Goal: Information Seeking & Learning: Understand process/instructions

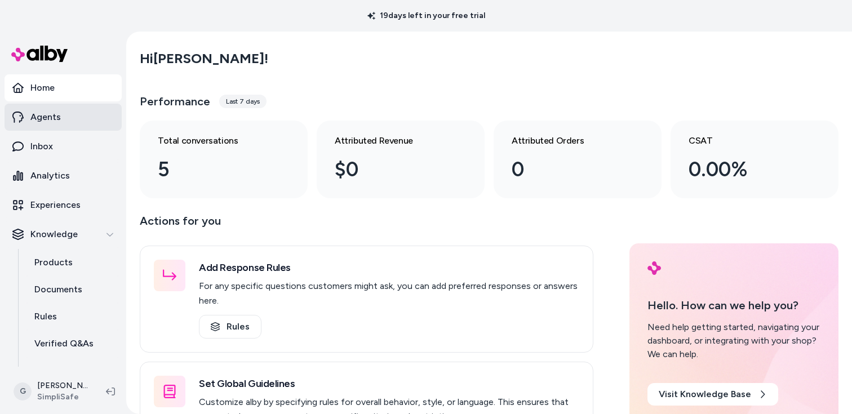
click at [52, 126] on link "Agents" at bounding box center [63, 117] width 117 height 27
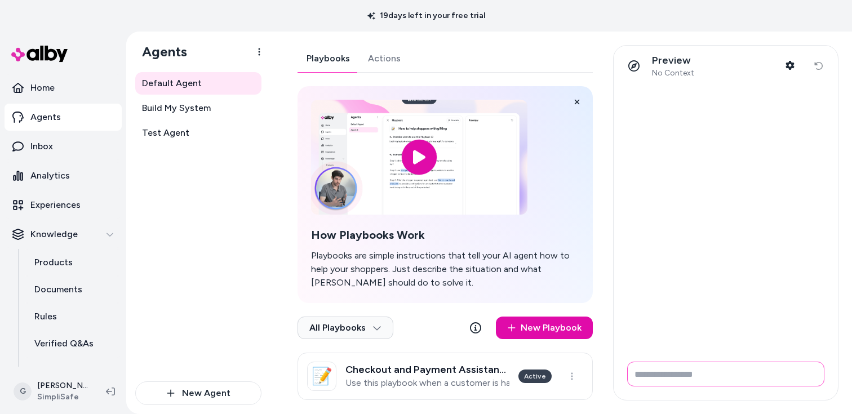
click at [687, 383] on input "Write your prompt here" at bounding box center [725, 374] width 197 height 25
click at [671, 373] on input "Write your prompt here" at bounding box center [725, 374] width 197 height 25
type input "**********"
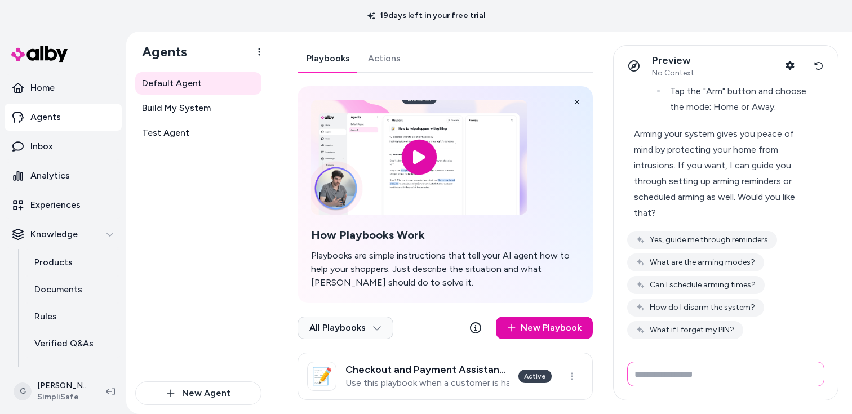
scroll to position [359, 0]
click at [725, 258] on button "What are the arming modes?" at bounding box center [695, 262] width 137 height 18
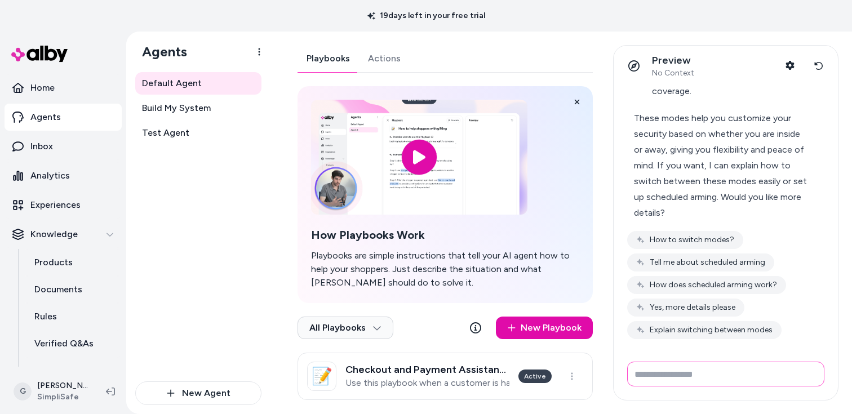
scroll to position [755, 0]
click at [724, 241] on button "How to switch modes?" at bounding box center [685, 240] width 116 height 18
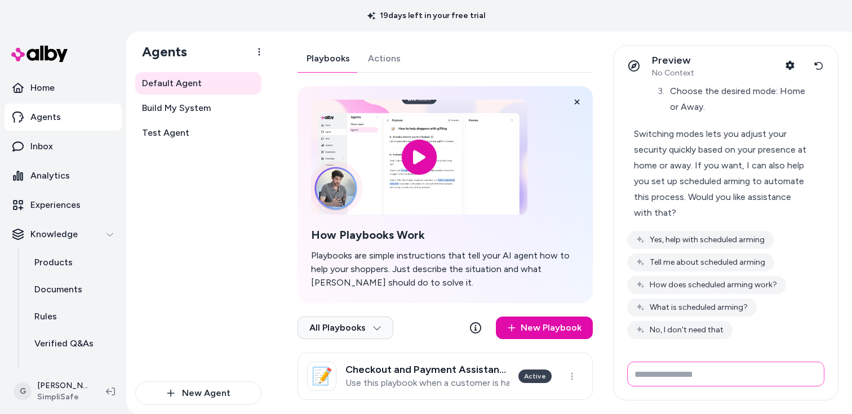
scroll to position [1233, 0]
click at [726, 377] on input "Write your prompt here" at bounding box center [725, 374] width 197 height 25
click at [678, 327] on button "No, I don't need that" at bounding box center [679, 330] width 105 height 18
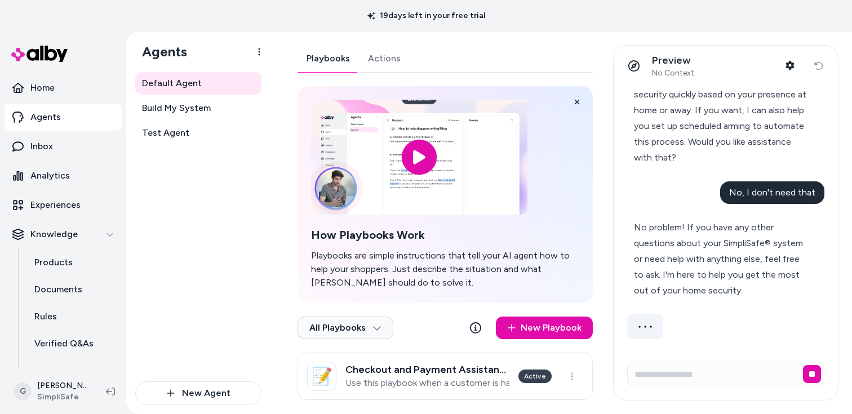
scroll to position [1254, 0]
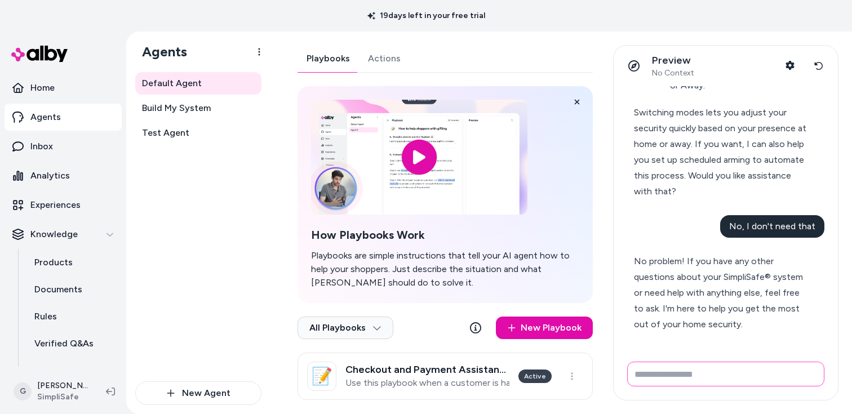
click at [727, 370] on input "Write your prompt here" at bounding box center [725, 374] width 197 height 25
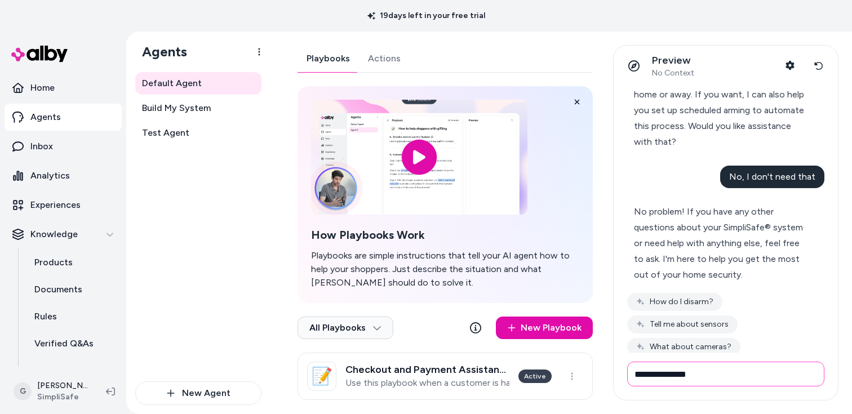
type input "**********"
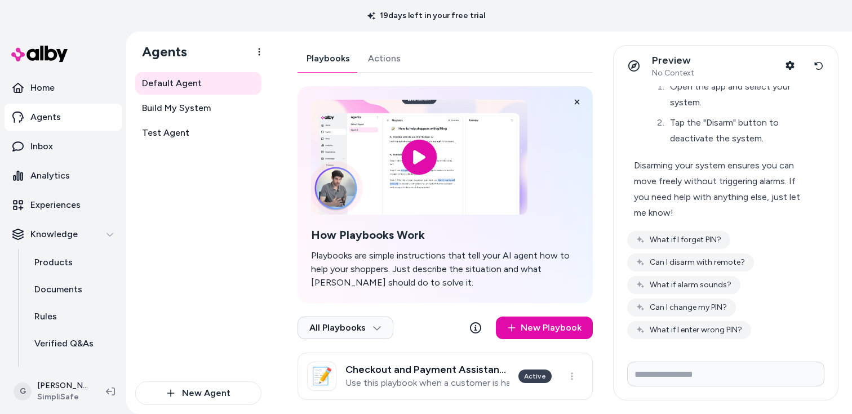
scroll to position [1740, 0]
click at [707, 238] on button "What if I forget PIN?" at bounding box center [678, 240] width 103 height 18
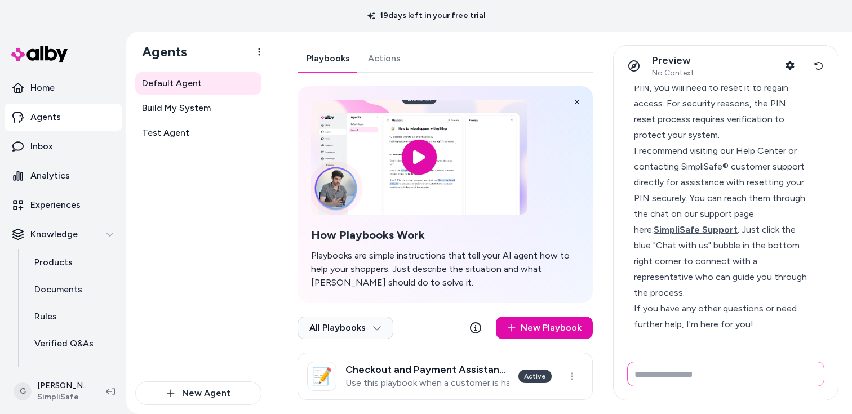
scroll to position [1950, 0]
click at [737, 228] on span "SimpliSafe Support" at bounding box center [695, 229] width 84 height 11
click at [717, 282] on div "I recommend visiting our Help Center or contacting SimpliSafe® customer support…" at bounding box center [721, 222] width 174 height 158
click at [739, 385] on input "Write your prompt here" at bounding box center [725, 374] width 197 height 25
type input "**********"
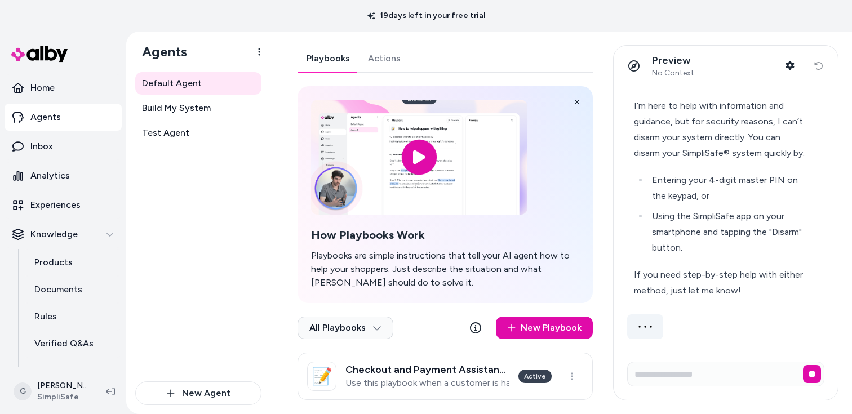
scroll to position [2221, 0]
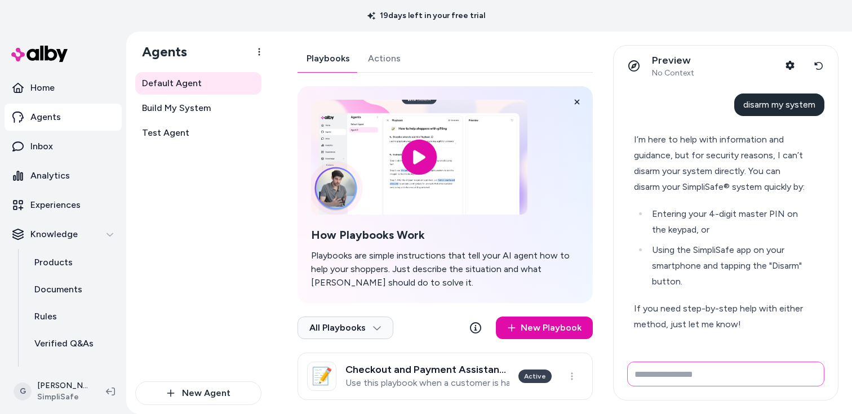
click at [729, 369] on input "Write your prompt here" at bounding box center [725, 374] width 197 height 25
click at [658, 364] on input "Write your prompt here" at bounding box center [725, 374] width 197 height 25
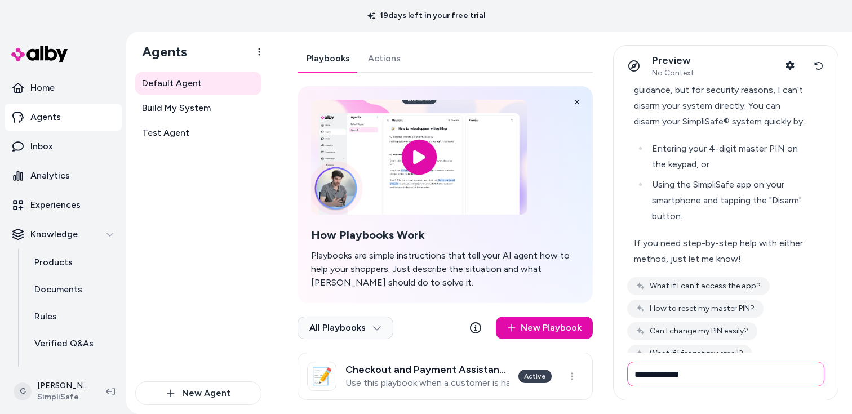
type input "**********"
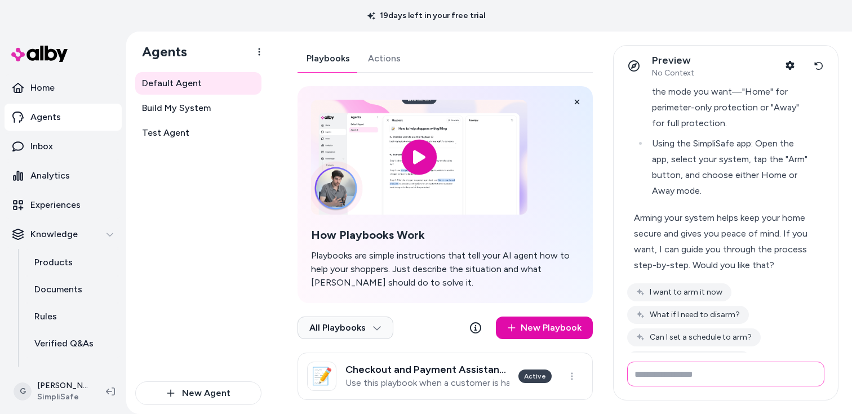
scroll to position [2666, 0]
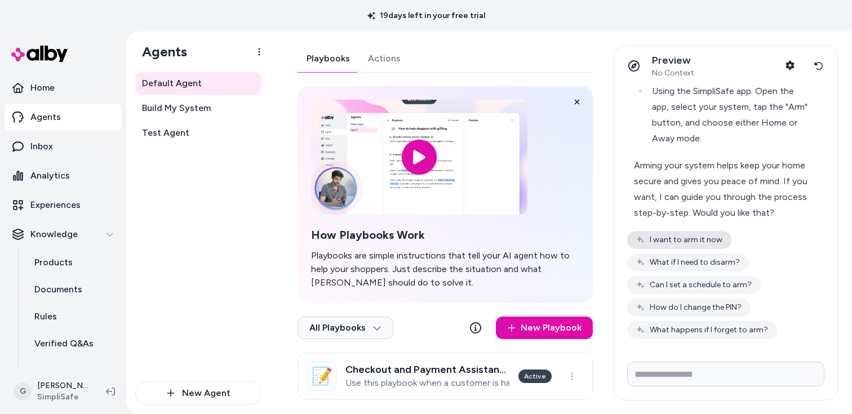
click at [718, 246] on button "I want to arm it now" at bounding box center [679, 240] width 104 height 18
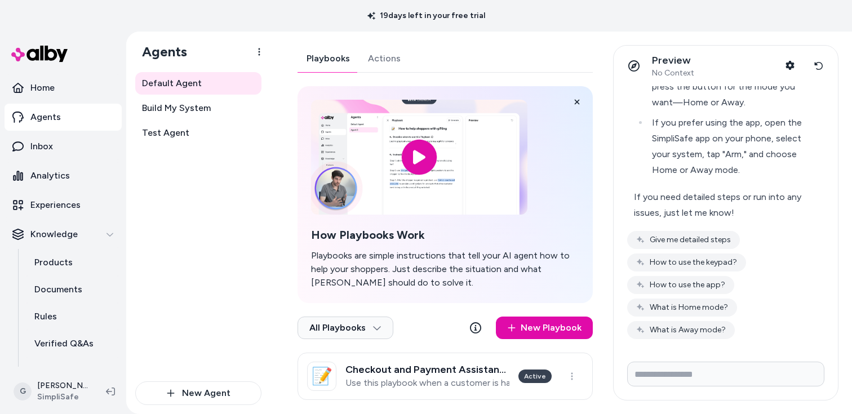
scroll to position [2875, 0]
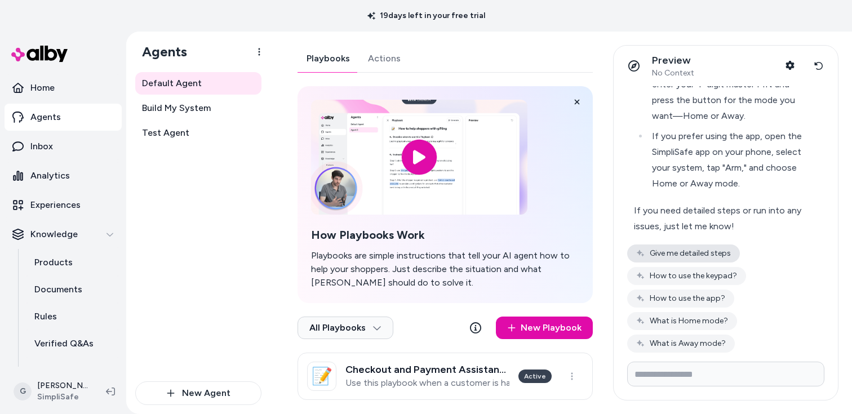
click at [727, 262] on button "Give me detailed steps" at bounding box center [683, 253] width 113 height 18
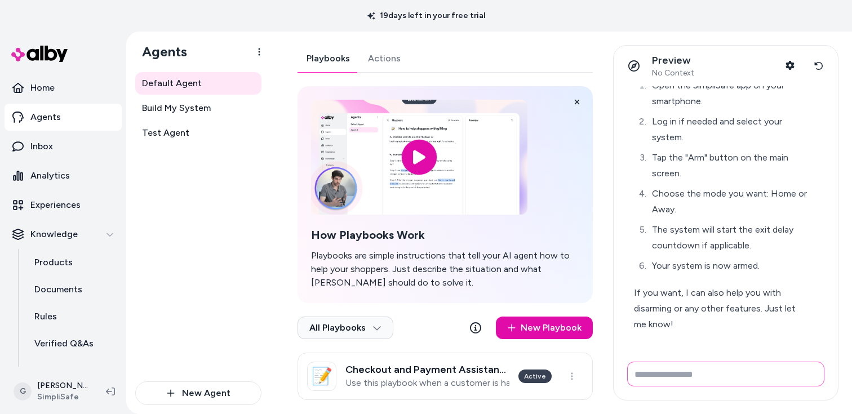
scroll to position [3514, 0]
click at [769, 388] on form at bounding box center [725, 376] width 224 height 47
click at [776, 376] on input "Write your prompt here" at bounding box center [725, 374] width 197 height 25
type input "**********"
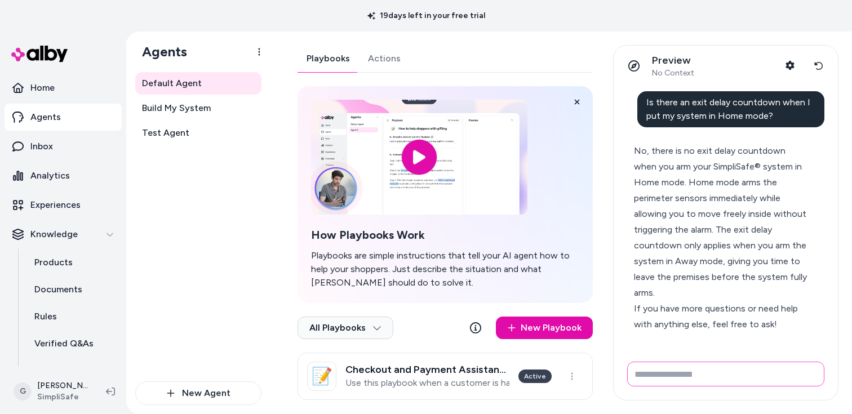
scroll to position [3805, 0]
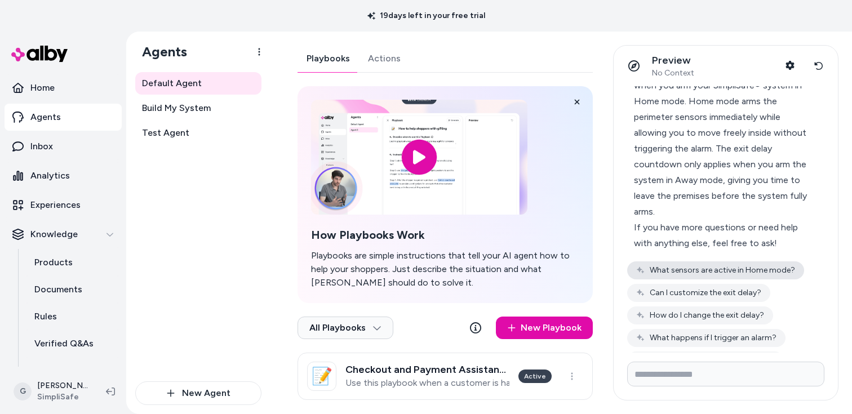
click at [755, 279] on button "What sensors are active in Home mode?" at bounding box center [715, 270] width 177 height 18
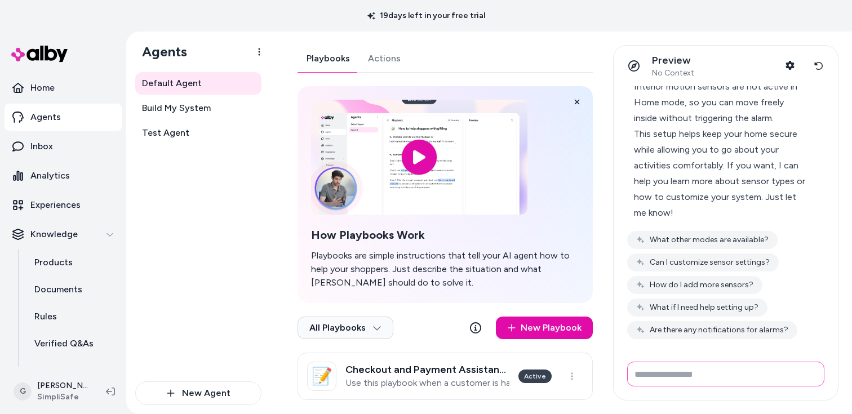
scroll to position [4232, 0]
click at [823, 62] on button "Reset conversation" at bounding box center [818, 66] width 21 height 23
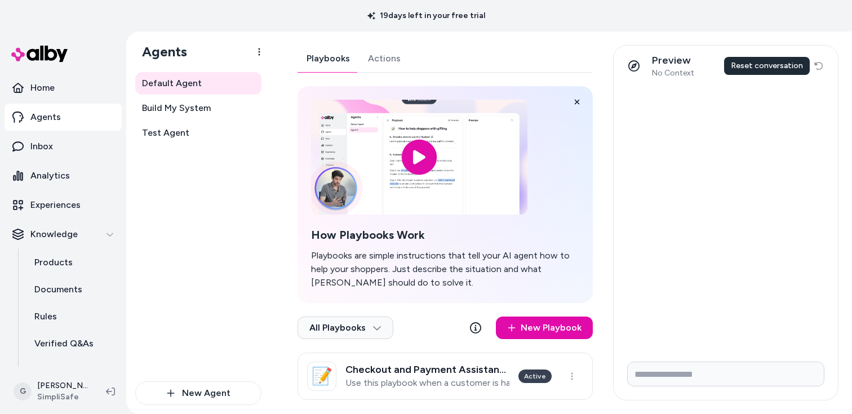
scroll to position [0, 0]
click at [708, 363] on input "Write your prompt here" at bounding box center [725, 374] width 197 height 25
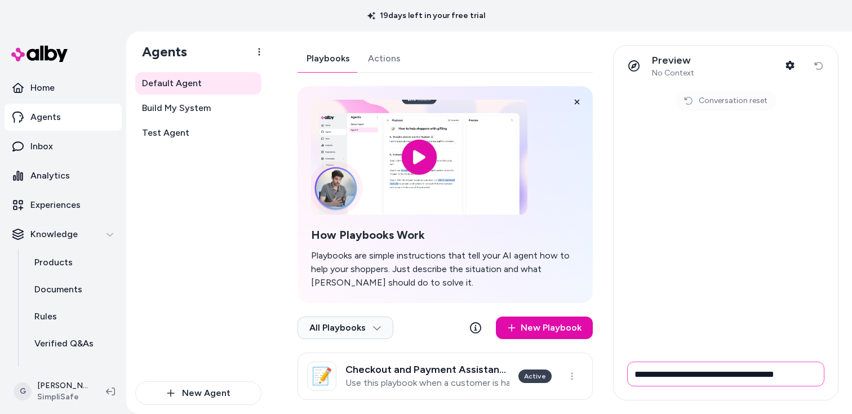
type input "**********"
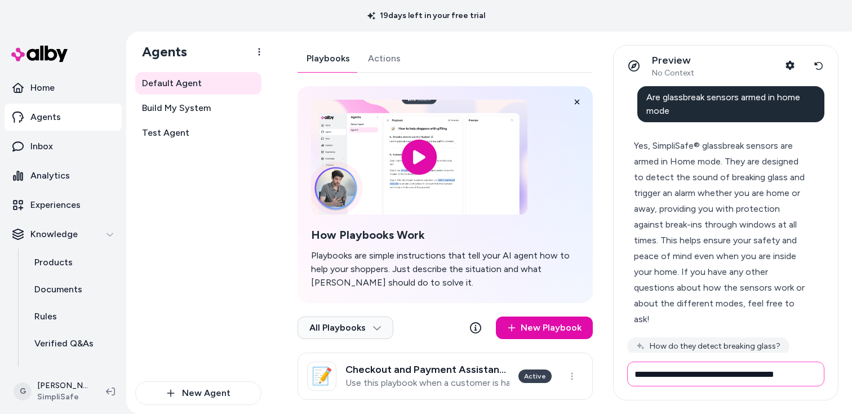
type input "**********"
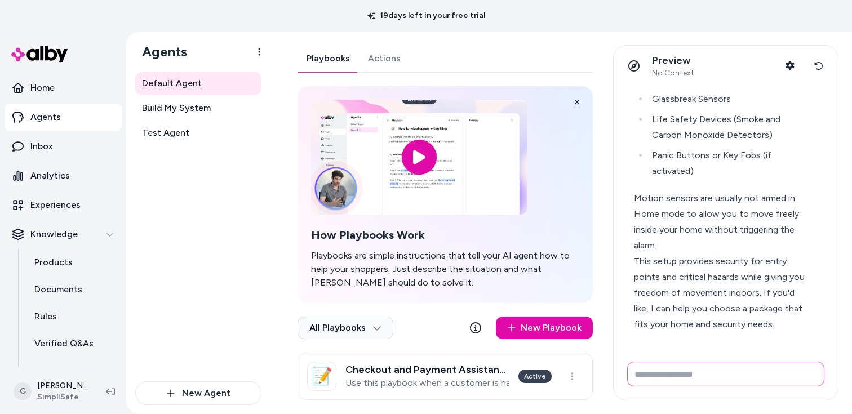
scroll to position [479, 0]
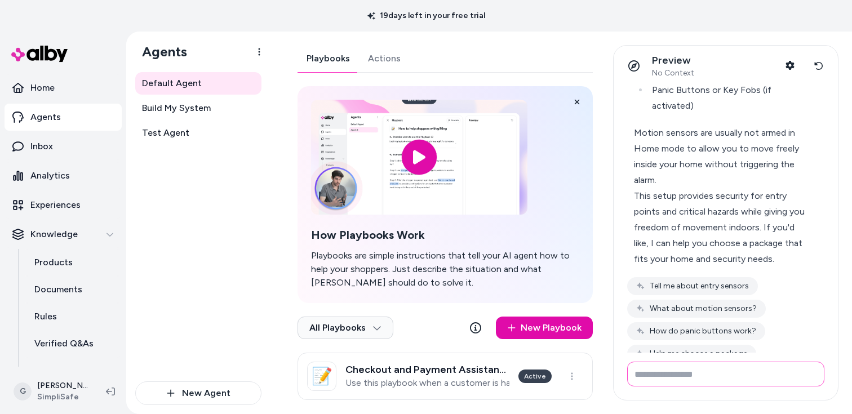
type input "*"
click at [686, 364] on input "Write your prompt here" at bounding box center [725, 374] width 197 height 25
type input "**********"
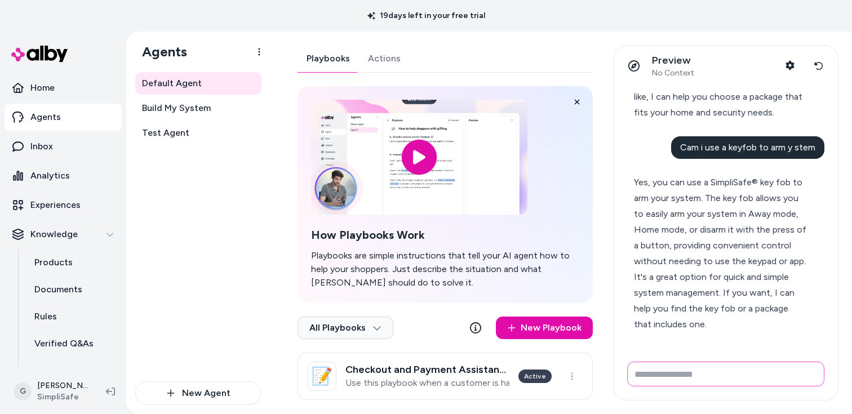
scroll to position [691, 0]
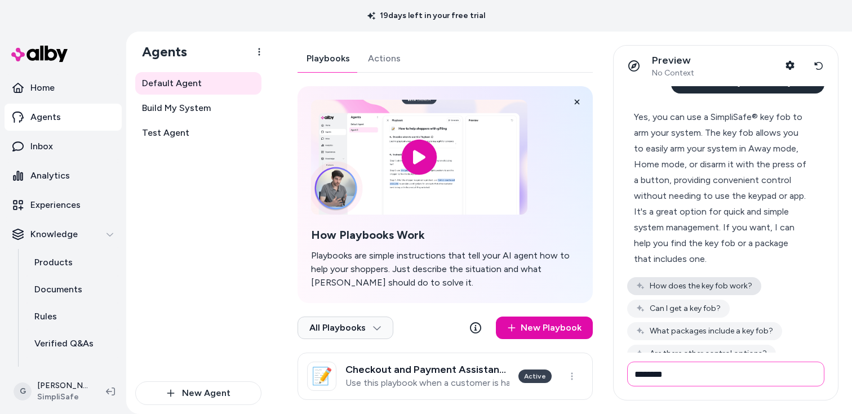
type input "********"
click at [710, 295] on button "How does the key fob work?" at bounding box center [694, 286] width 134 height 18
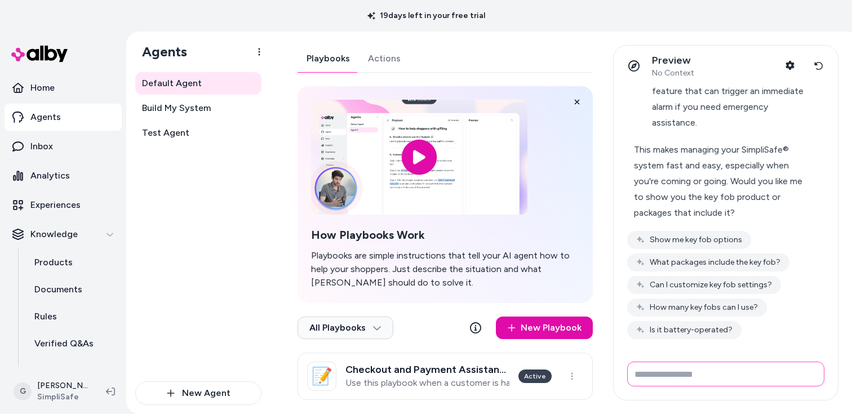
scroll to position [1242, 0]
click at [737, 266] on button "What packages include the key fob?" at bounding box center [708, 262] width 162 height 18
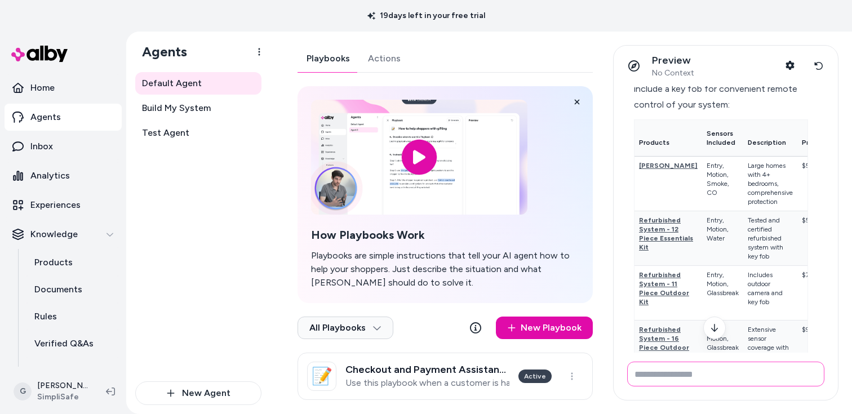
scroll to position [1404, 0]
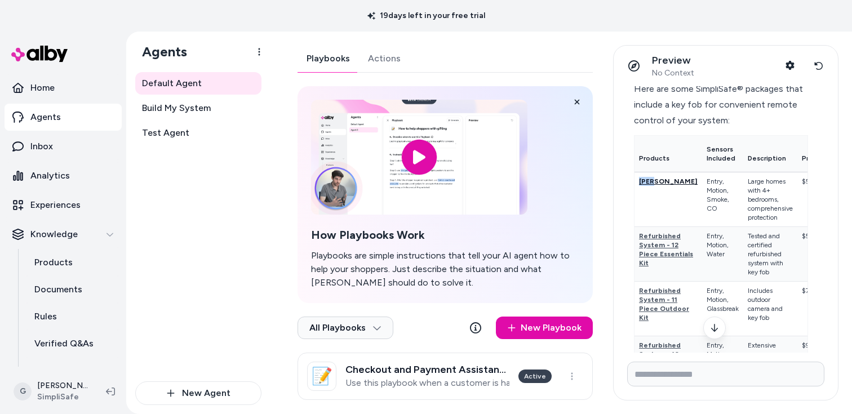
click at [648, 185] on span "Knox" at bounding box center [668, 181] width 59 height 8
click at [660, 271] on td "Refurbished System - 12 Piece Essentials Kit" at bounding box center [668, 254] width 68 height 55
click at [658, 267] on span "Refurbished System - 12 Piece Essentials Kit" at bounding box center [666, 249] width 54 height 35
click at [648, 331] on div at bounding box center [626, 328] width 197 height 23
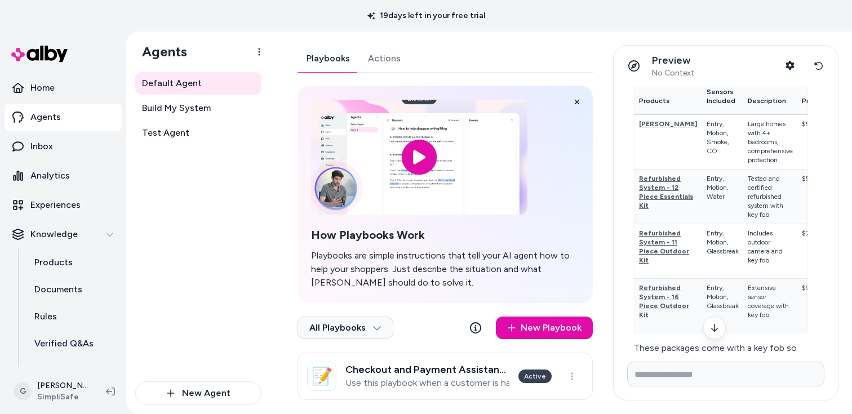
scroll to position [1525, 0]
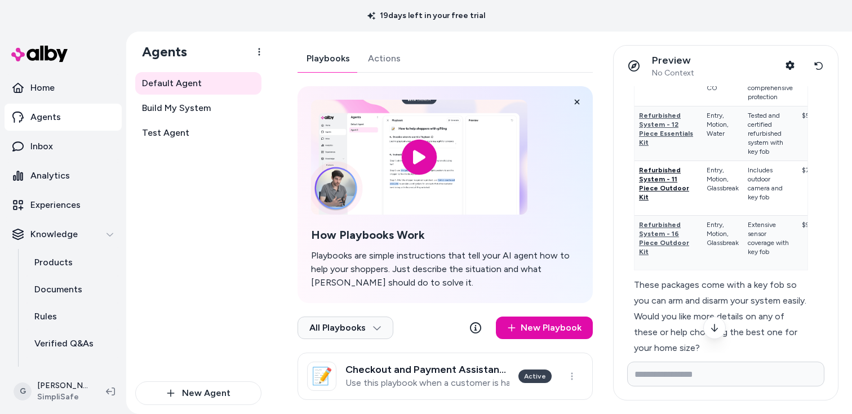
click at [651, 201] on span "Refurbished System - 11 Piece Outdoor Kit" at bounding box center [664, 183] width 50 height 35
click at [651, 256] on span "Refurbished System - 16 Piece Outdoor Kit" at bounding box center [664, 238] width 50 height 35
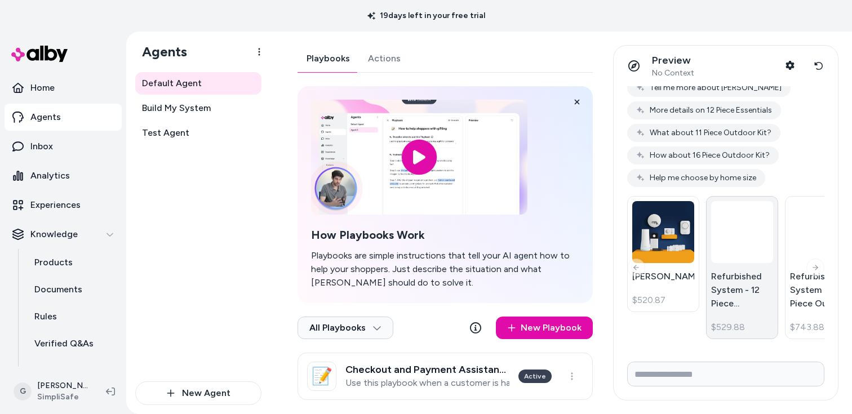
scroll to position [1836, 0]
click at [811, 272] on icon at bounding box center [815, 267] width 8 height 9
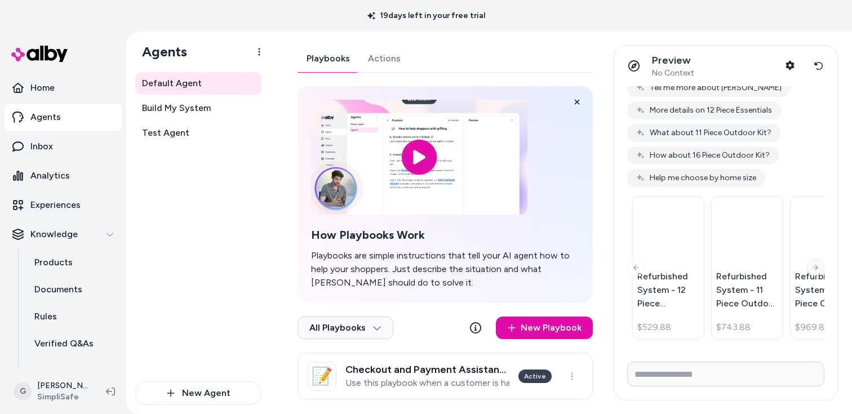
click at [811, 272] on icon at bounding box center [815, 267] width 8 height 9
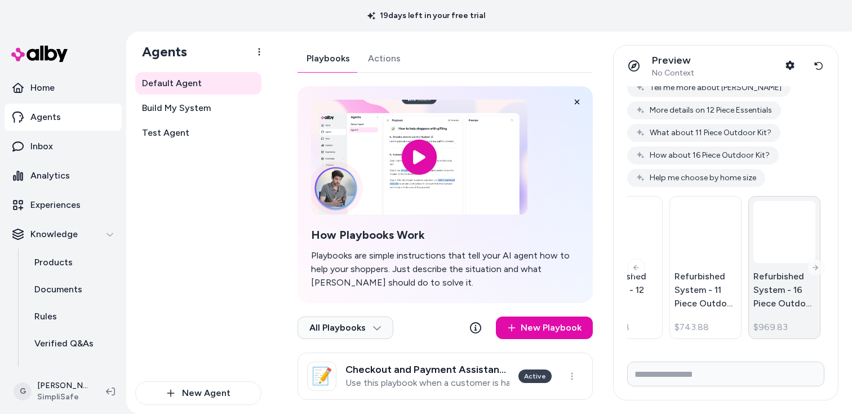
click at [807, 279] on link "Refurbished System - 16 Piece Outdoor Kit $969.83" at bounding box center [784, 267] width 72 height 143
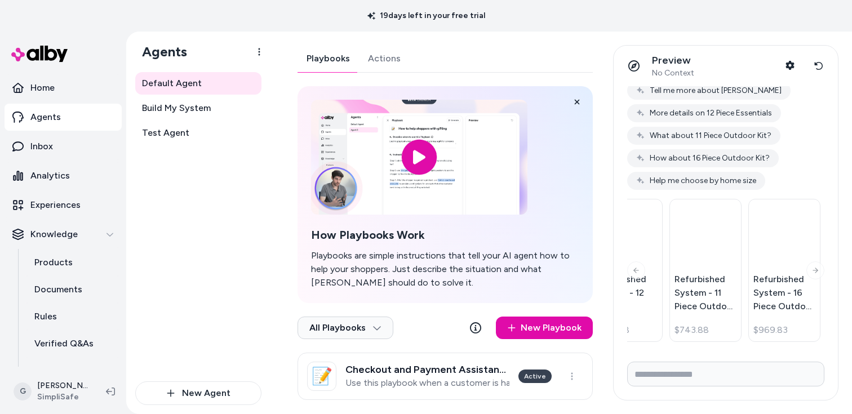
scroll to position [1805, 0]
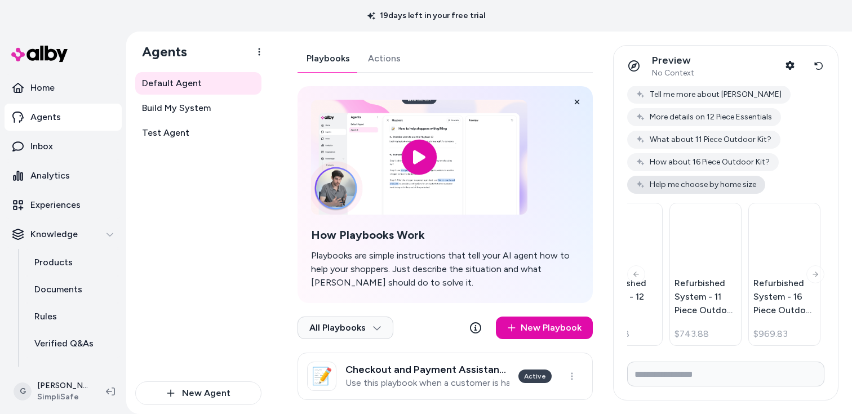
click at [753, 194] on button "Help me choose by home size" at bounding box center [696, 185] width 138 height 18
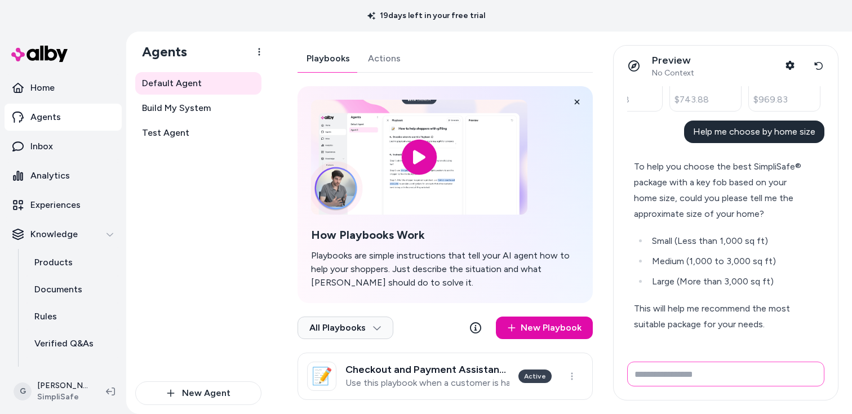
scroll to position [1999, 0]
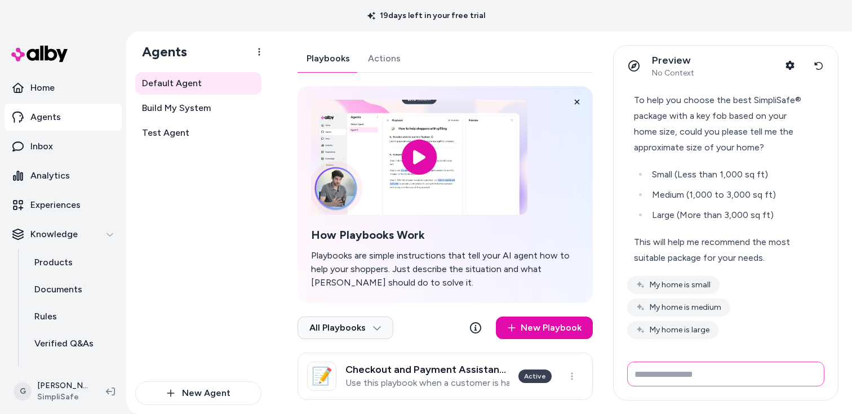
type input "*"
click at [692, 294] on button "My home is small" at bounding box center [673, 285] width 92 height 18
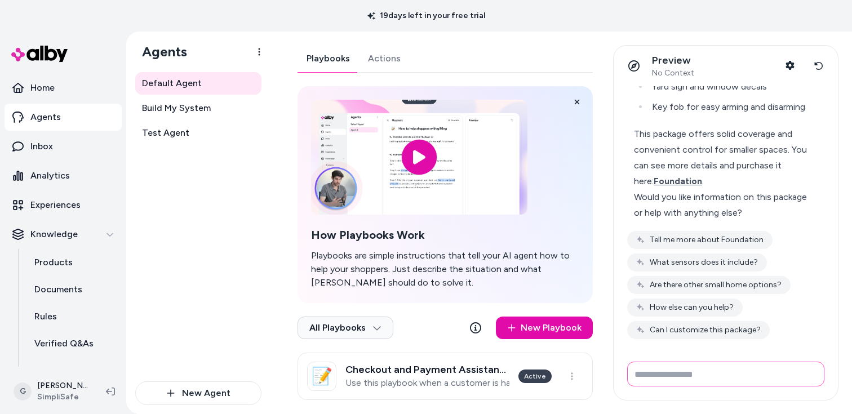
scroll to position [2519, 0]
click at [700, 178] on span "Foundation" at bounding box center [677, 181] width 48 height 11
click at [746, 317] on div "Tell me more about Foundation What sensors does it include? Are there other sma…" at bounding box center [725, 285] width 197 height 108
click at [745, 326] on button "Can I customize this package?" at bounding box center [698, 330] width 142 height 18
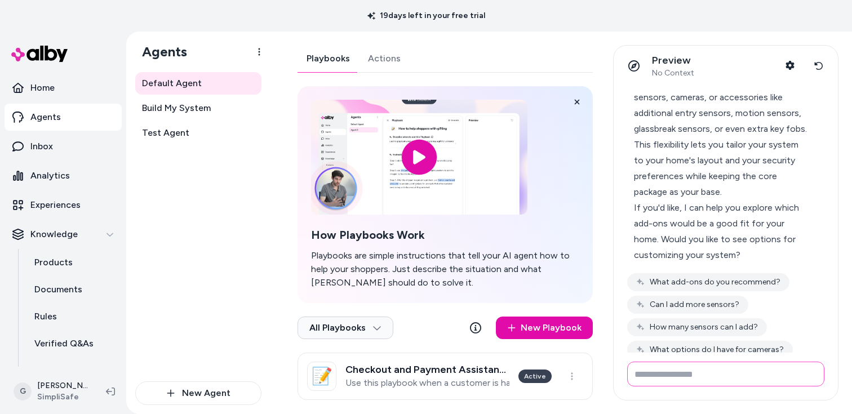
scroll to position [2732, 0]
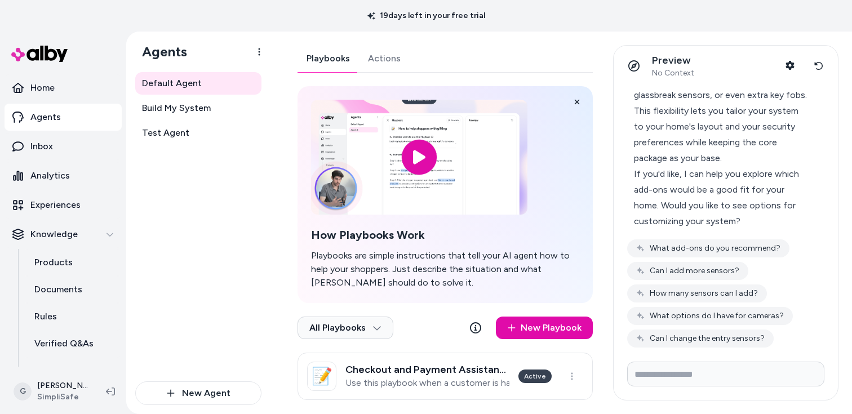
click at [746, 257] on button "What add-ons do you recommend?" at bounding box center [708, 248] width 162 height 18
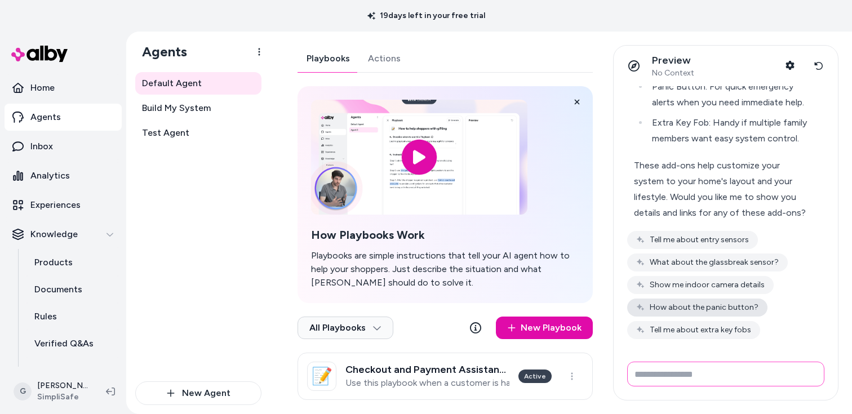
scroll to position [3319, 0]
click at [814, 62] on button "Reset conversation" at bounding box center [818, 66] width 21 height 23
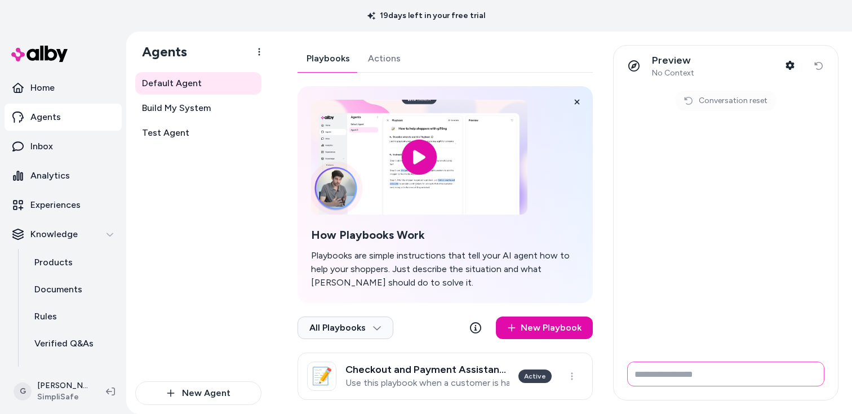
click at [736, 369] on input "Write your prompt here" at bounding box center [725, 374] width 197 height 25
type input "**********"
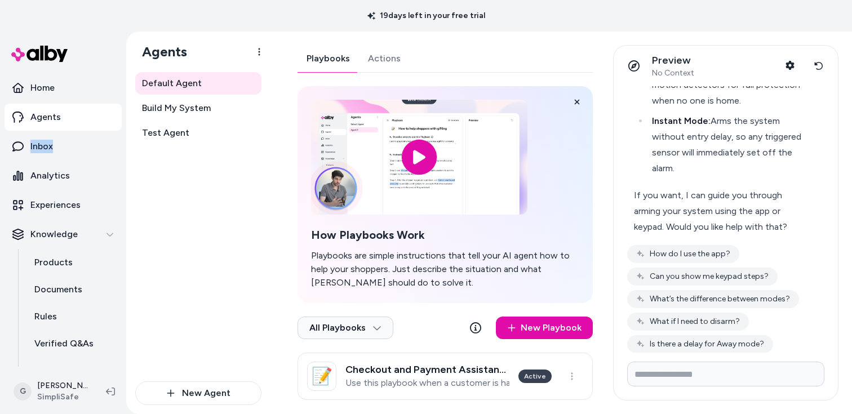
scroll to position [235, 0]
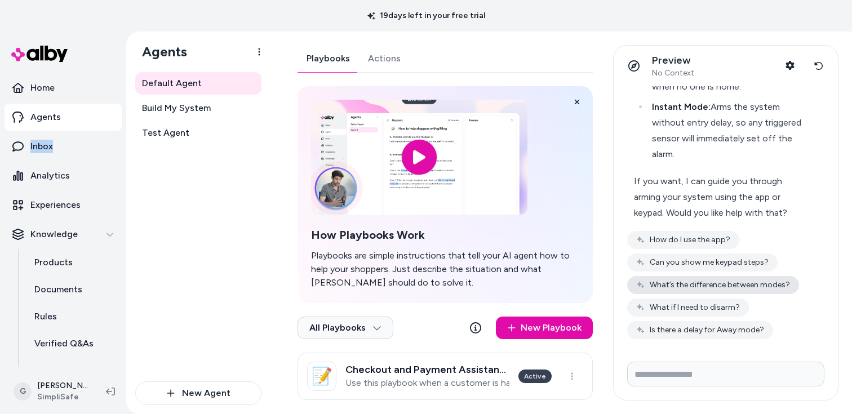
click at [763, 287] on button "What’s the difference between modes?" at bounding box center [713, 285] width 172 height 18
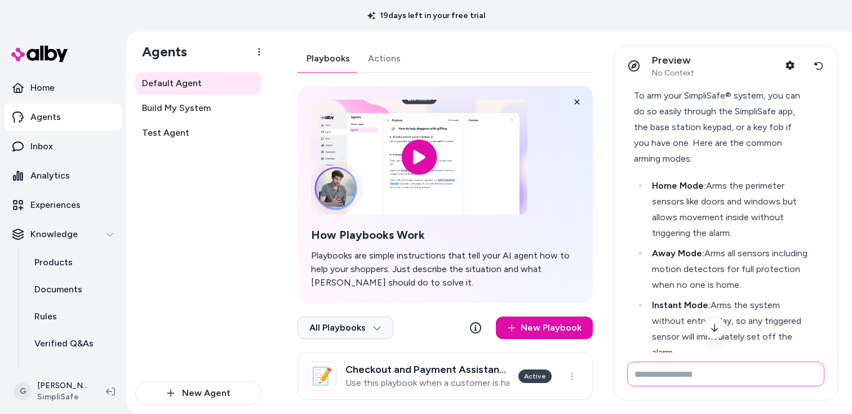
scroll to position [0, 0]
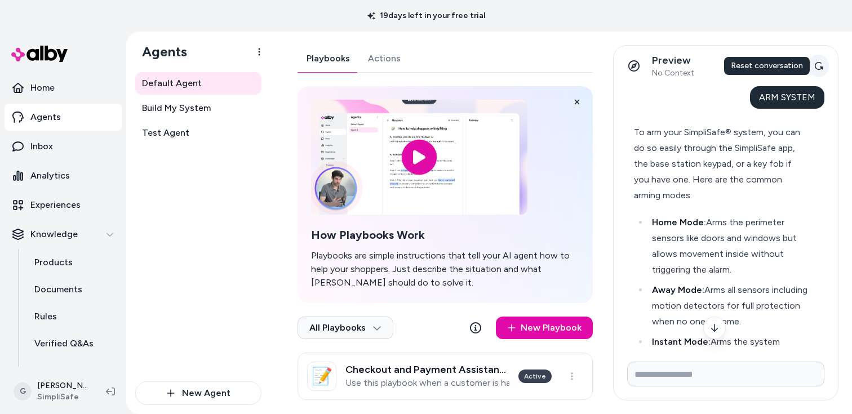
click at [822, 65] on button "Reset conversation" at bounding box center [818, 66] width 21 height 23
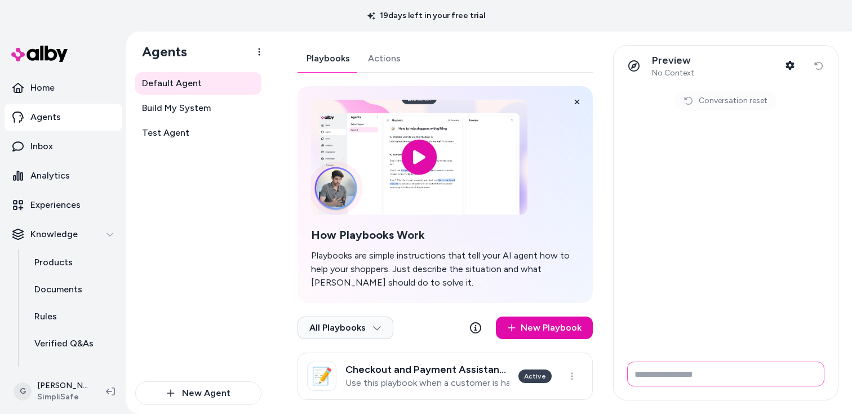
click at [714, 384] on input "Write your prompt here" at bounding box center [725, 374] width 197 height 25
type input "**********"
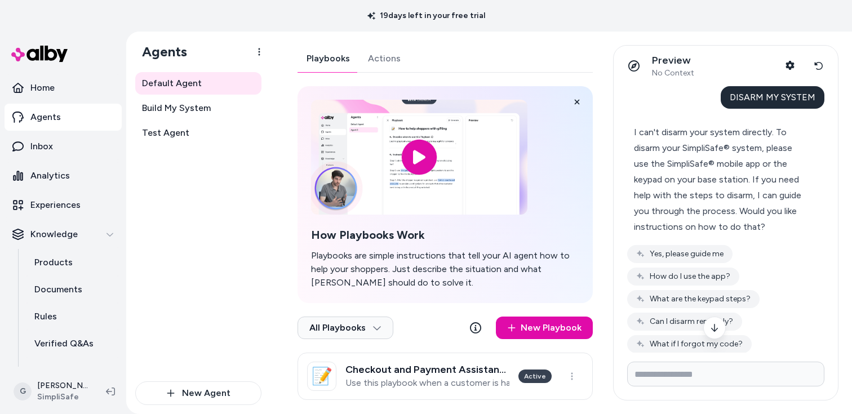
click at [715, 270] on button "How do I use the app?" at bounding box center [683, 277] width 112 height 18
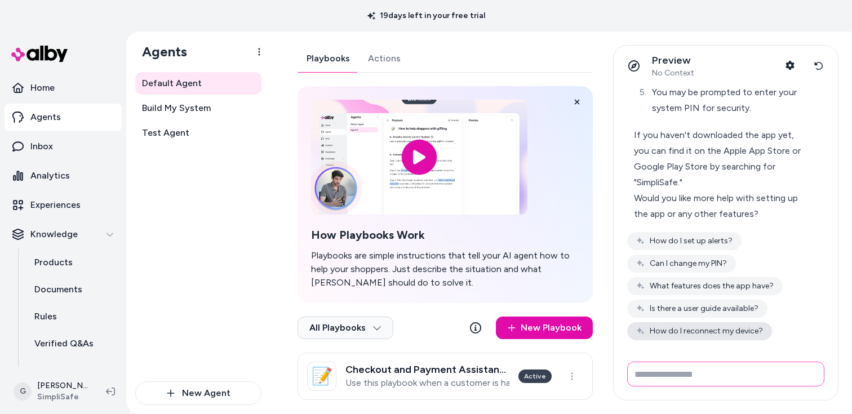
scroll to position [440, 0]
click at [814, 74] on button "Reset conversation" at bounding box center [818, 66] width 21 height 23
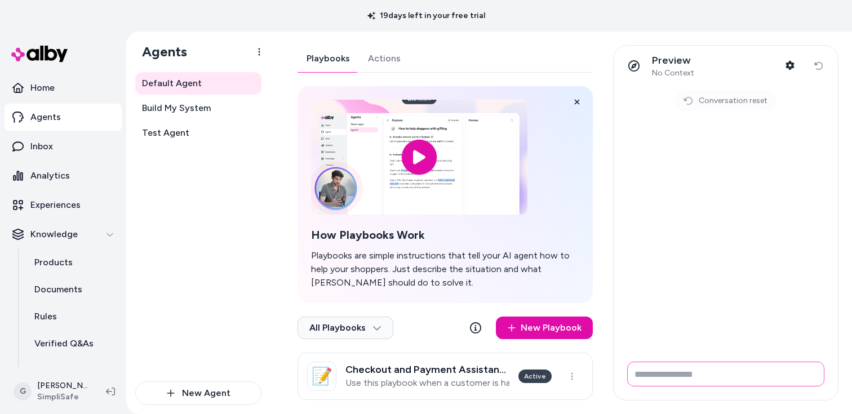
click at [702, 370] on input "Write your prompt here" at bounding box center [725, 374] width 197 height 25
type input "**********"
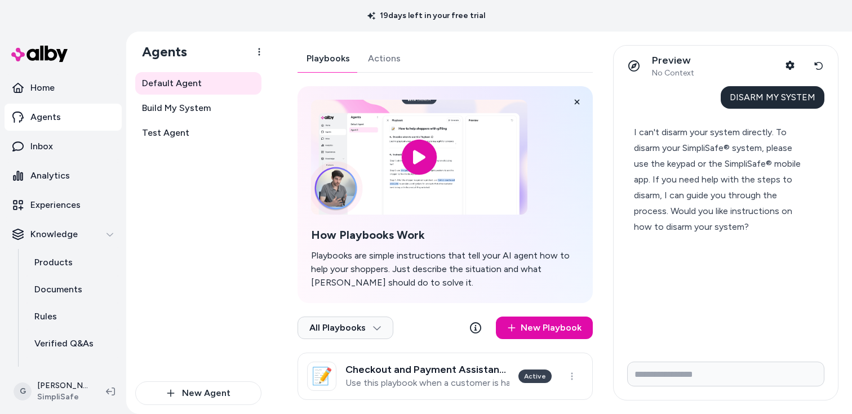
click at [785, 217] on div "I can't disarm your system directly. To disarm your SimpliSafe® system, please …" at bounding box center [721, 179] width 174 height 110
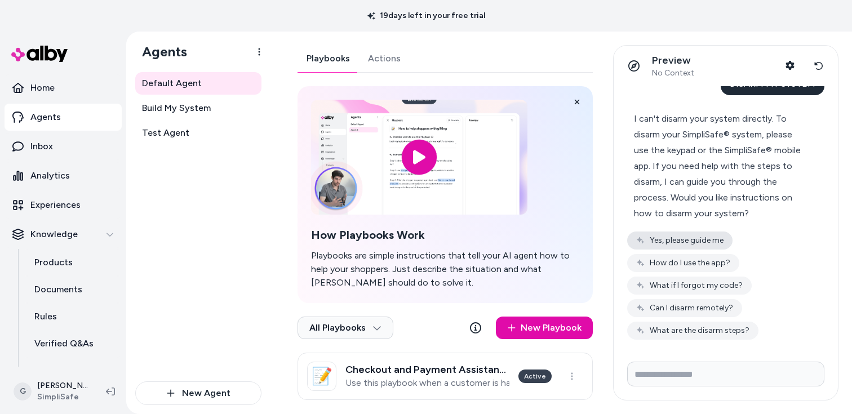
scroll to position [14, 0]
click at [703, 240] on button "Yes, please guide me" at bounding box center [679, 240] width 105 height 18
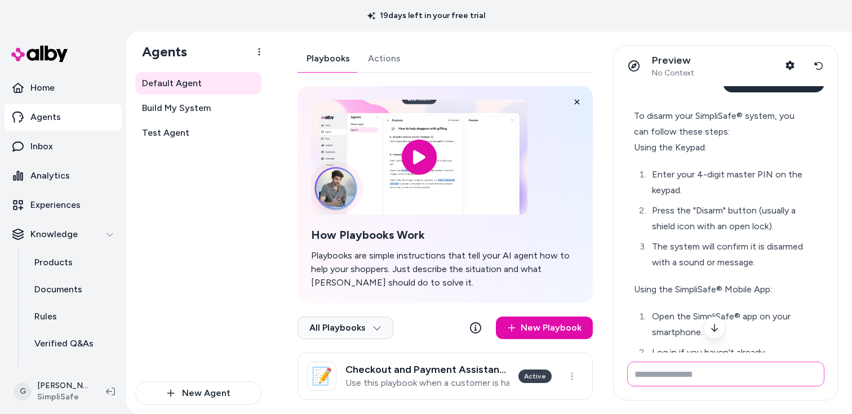
scroll to position [181, 0]
click at [817, 64] on icon at bounding box center [818, 65] width 9 height 9
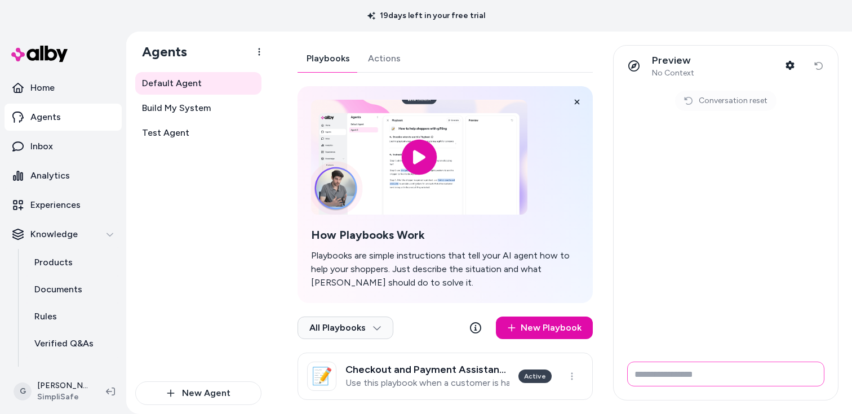
click at [680, 362] on input "Write your prompt here" at bounding box center [725, 374] width 197 height 25
type input "**********"
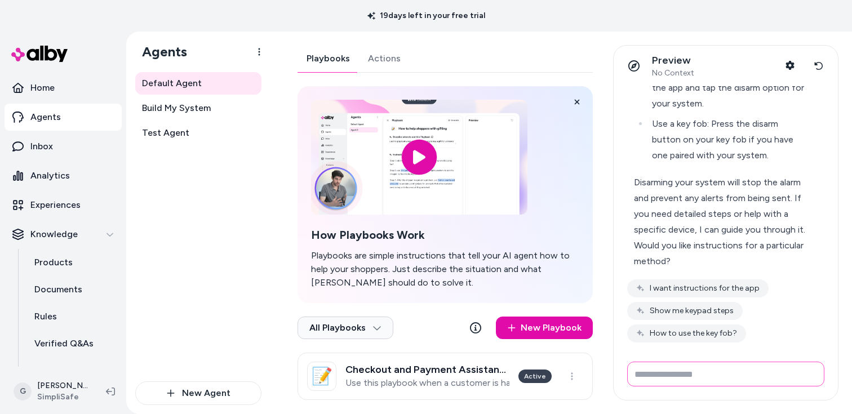
scroll to position [174, 0]
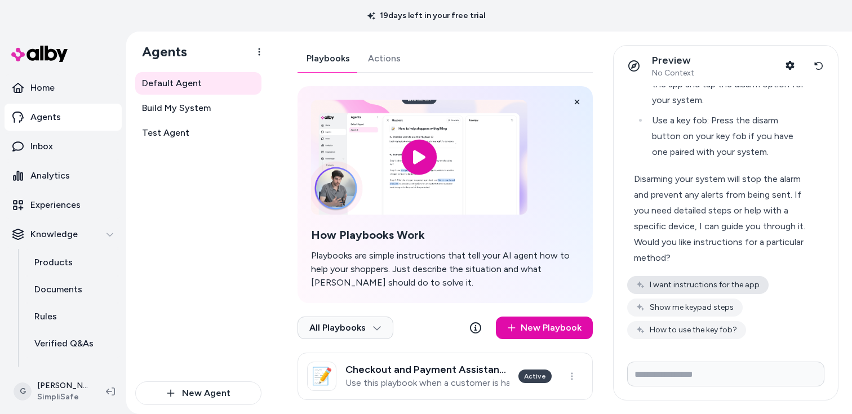
click at [701, 282] on button "I want instructions for the app" at bounding box center [697, 285] width 141 height 18
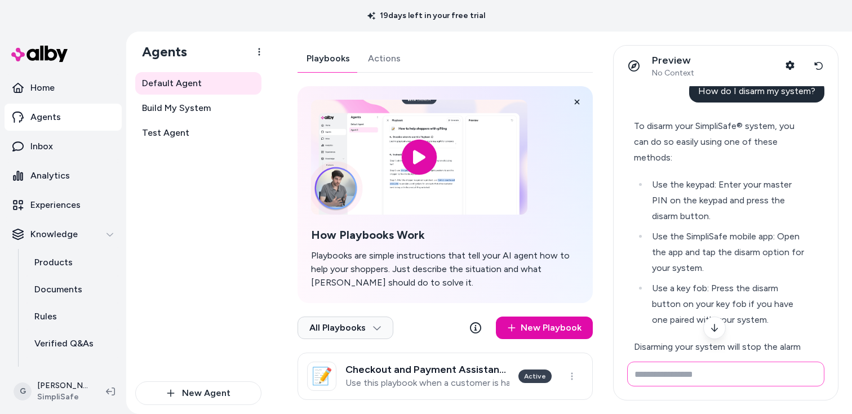
scroll to position [0, 0]
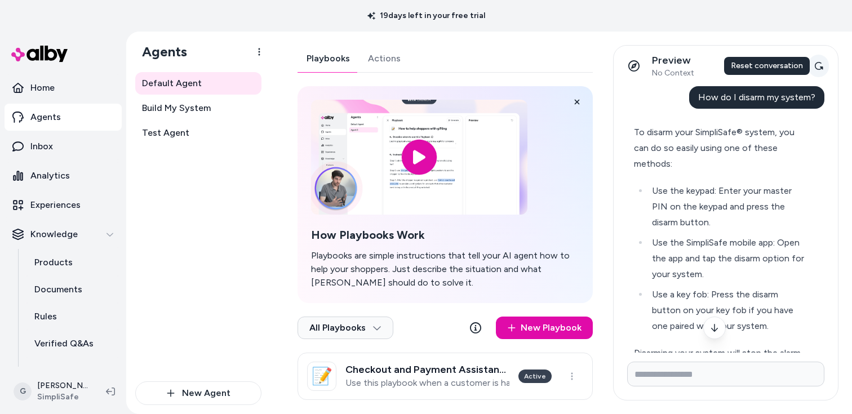
click at [814, 70] on icon at bounding box center [818, 65] width 9 height 9
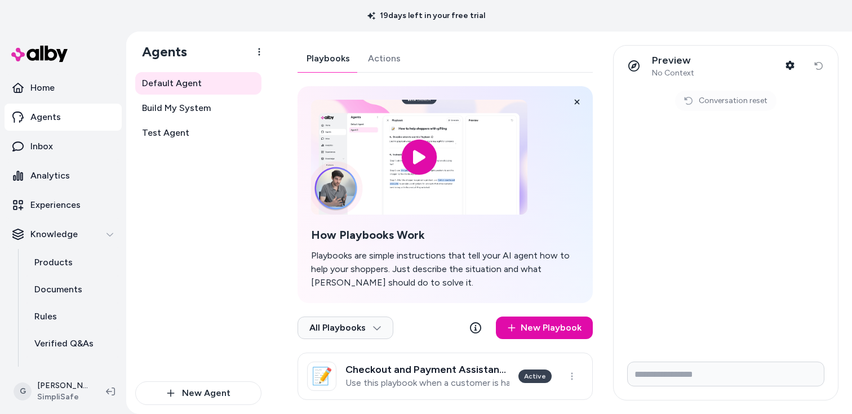
click at [693, 391] on form at bounding box center [725, 376] width 224 height 47
click at [688, 384] on input "Write your prompt here" at bounding box center [725, 374] width 197 height 25
drag, startPoint x: 679, startPoint y: 375, endPoint x: 844, endPoint y: 375, distance: 165.0
click at [844, 375] on div "Default Agent Playbooks Actions How Playbooks Work Playbooks are simple instruc…" at bounding box center [560, 223] width 581 height 382
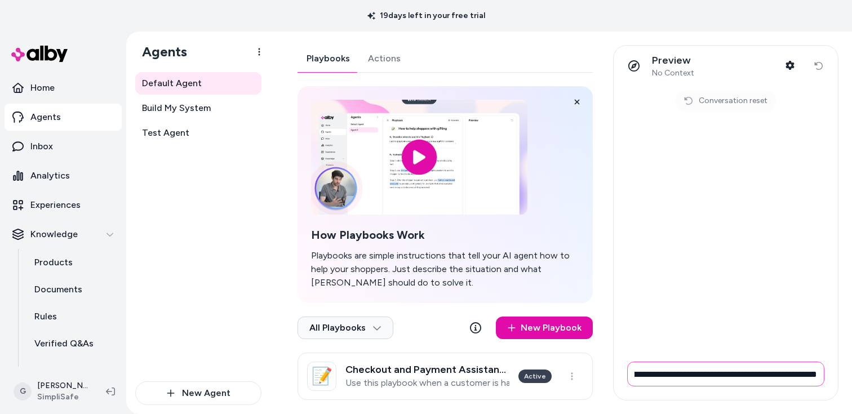
type input "**********"
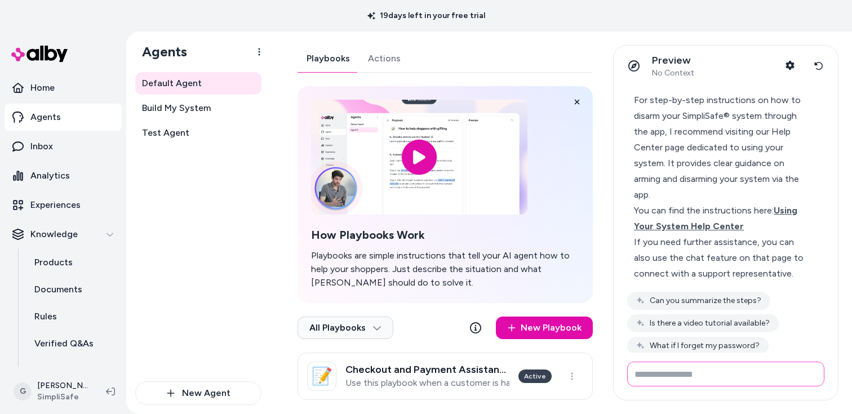
scroll to position [120, 0]
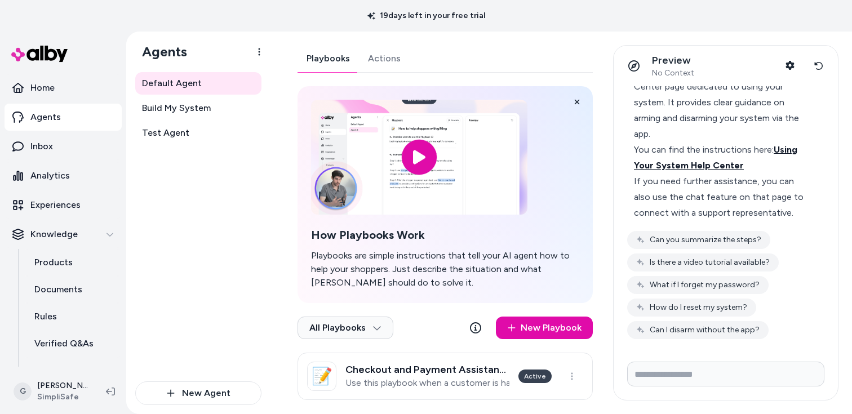
click at [708, 168] on span "Using Your System Help Center" at bounding box center [715, 157] width 163 height 26
click at [757, 239] on button "Can you summarize the steps?" at bounding box center [698, 240] width 143 height 18
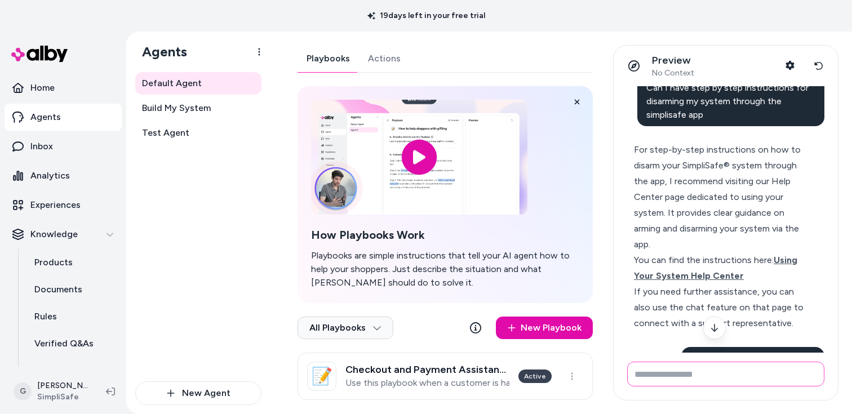
scroll to position [0, 0]
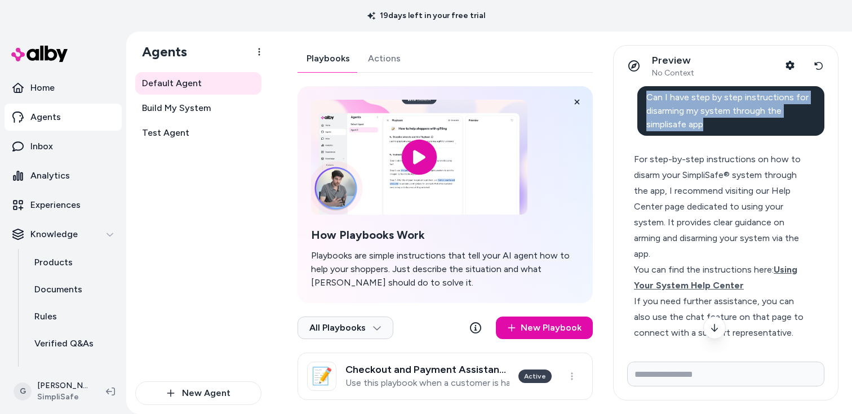
drag, startPoint x: 720, startPoint y: 123, endPoint x: 644, endPoint y: 100, distance: 79.5
click at [644, 103] on div "Can I have step by step instructions for disarming my system through the simpli…" at bounding box center [731, 111] width 188 height 50
copy span "Can I have step by step instructions for disarming my system through the simpli…"
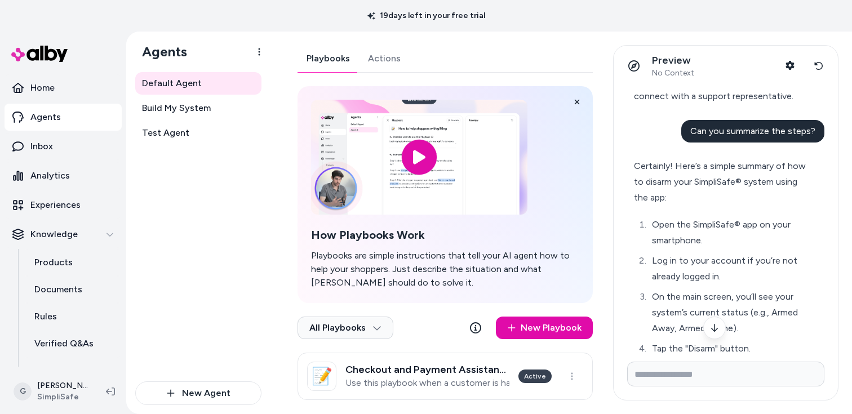
scroll to position [238, 0]
click at [742, 123] on div "Can you summarize the steps?" at bounding box center [752, 130] width 143 height 23
click at [743, 126] on span "Can you summarize the steps?" at bounding box center [752, 129] width 125 height 11
drag, startPoint x: 681, startPoint y: 129, endPoint x: 809, endPoint y: 129, distance: 128.4
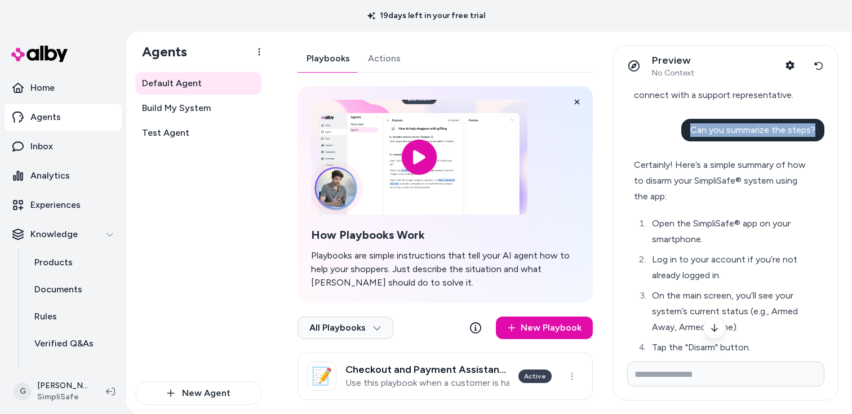
click at [809, 129] on div "Can you summarize the steps?" at bounding box center [752, 130] width 143 height 23
copy span "Can you summarize the steps?"
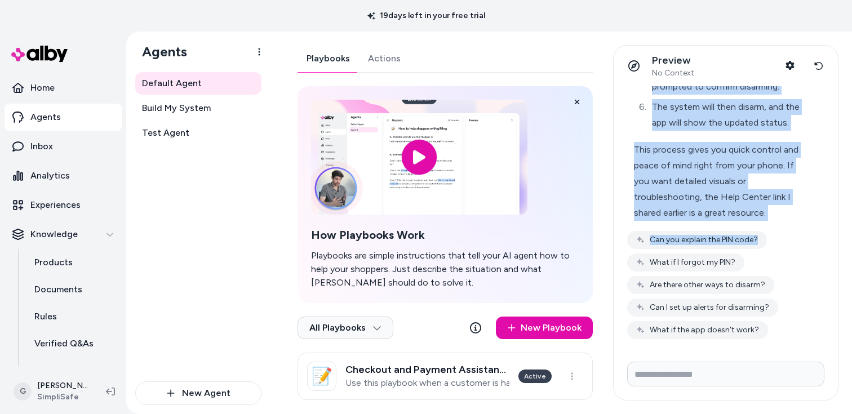
scroll to position [534, 0]
drag, startPoint x: 628, startPoint y: 158, endPoint x: 793, endPoint y: 212, distance: 173.7
click at [793, 212] on div "Certainly! Here’s a simple summary of how to disarm your SimpliSafe® system usi…" at bounding box center [721, 41] width 188 height 374
copy div "Certainly! Here’s a simple summary of how to disarm your SimpliSafe® system usi…"
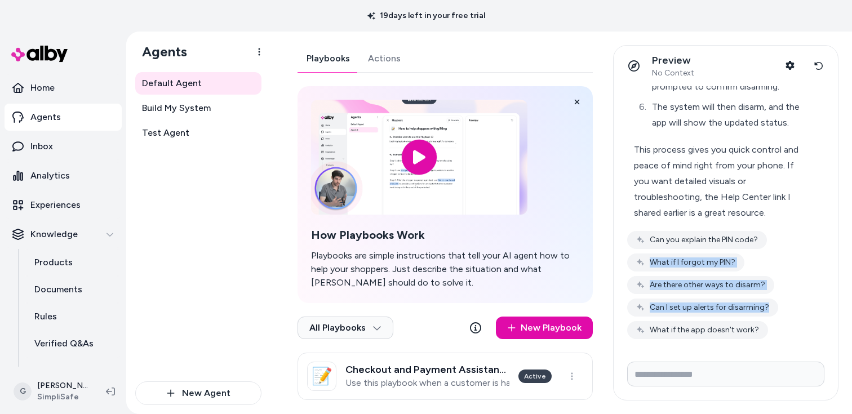
drag, startPoint x: 795, startPoint y: 339, endPoint x: 633, endPoint y: 252, distance: 184.4
click at [633, 252] on div "Can I have step by step instructions for disarming my system through the simpli…" at bounding box center [725, 219] width 224 height 266
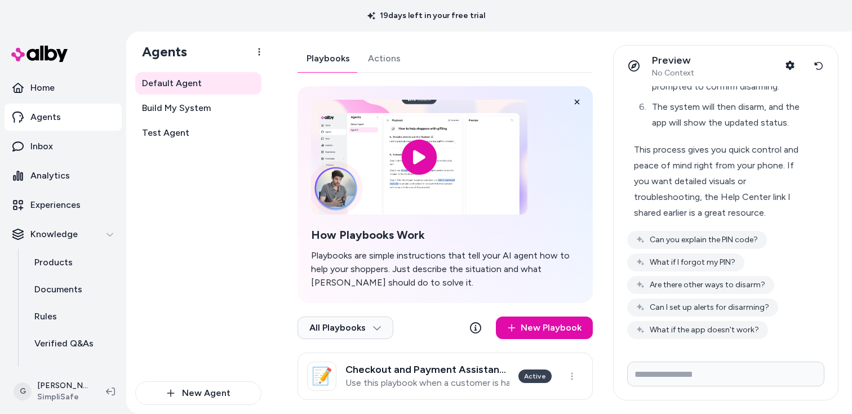
click at [625, 218] on div "Can I have step by step instructions for disarming my system through the simpli…" at bounding box center [725, 219] width 224 height 266
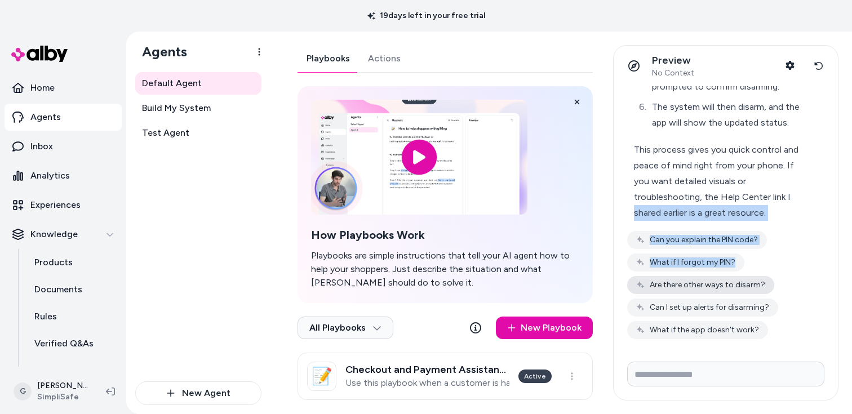
drag, startPoint x: 627, startPoint y: 220, endPoint x: 724, endPoint y: 276, distance: 112.1
click at [724, 276] on div "Certainly! Here’s a simple summary of how to disarm your SimpliSafe® system usi…" at bounding box center [725, 96] width 197 height 485
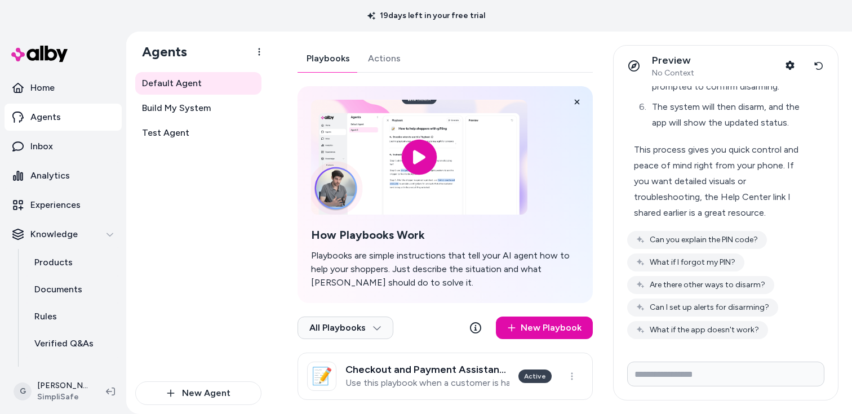
click at [799, 348] on div "Can I have step by step instructions for disarming my system through the simpli…" at bounding box center [725, 219] width 224 height 266
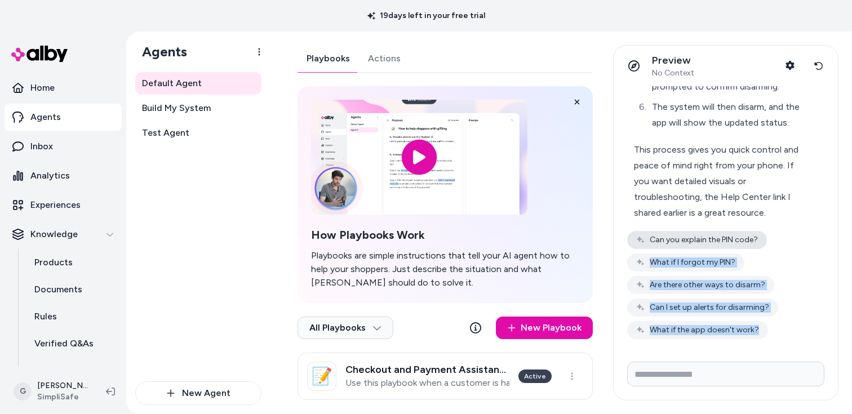
drag, startPoint x: 760, startPoint y: 341, endPoint x: 634, endPoint y: 245, distance: 158.7
click at [634, 245] on div "Can I have step by step instructions for disarming my system through the simpli…" at bounding box center [725, 219] width 224 height 266
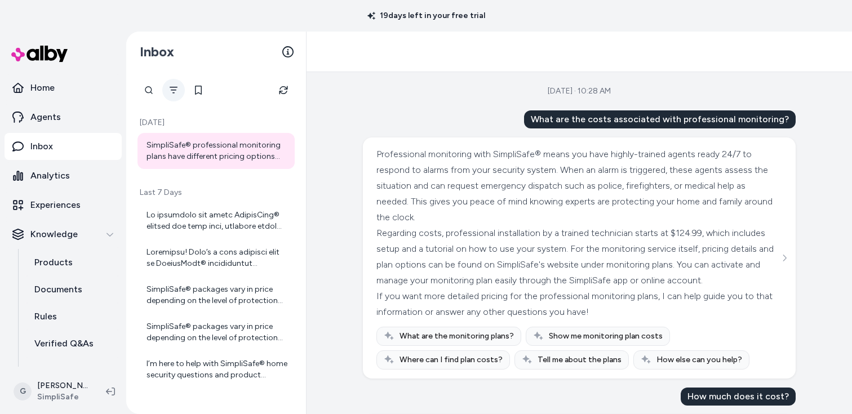
click at [173, 87] on icon "Filter" at bounding box center [173, 90] width 9 height 9
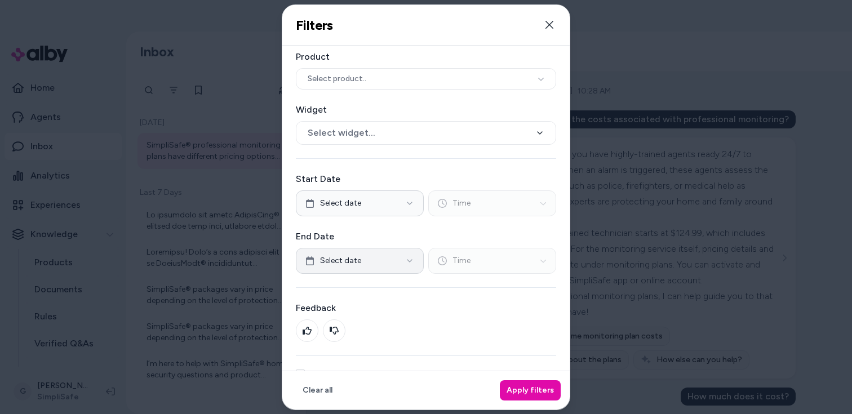
scroll to position [30, 0]
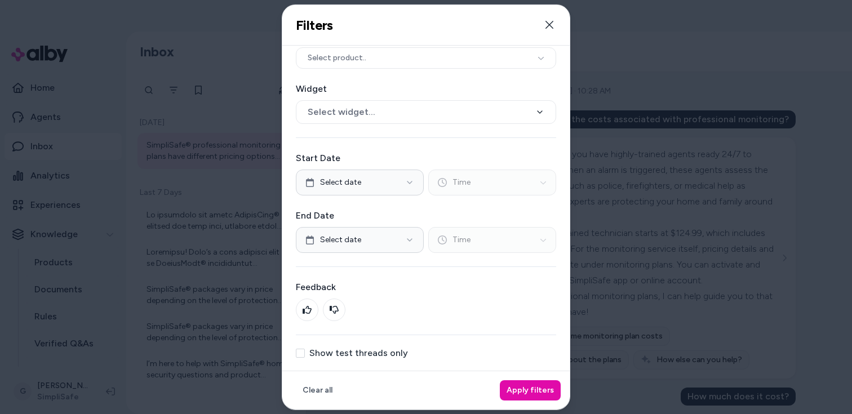
click at [373, 354] on label "Show test threads only" at bounding box center [358, 352] width 99 height 9
click at [305, 354] on button "Show test threads only" at bounding box center [300, 352] width 9 height 9
click at [542, 386] on button "Apply filters" at bounding box center [530, 390] width 61 height 20
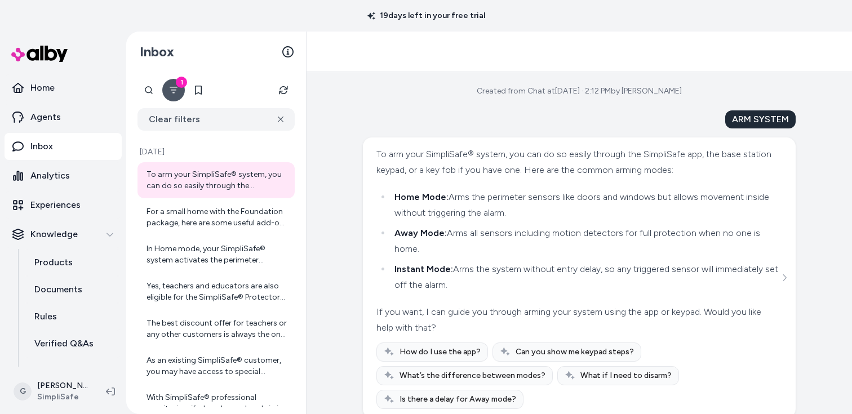
click at [339, 227] on div "Created from Chat at Oct 02, 2025 · 2:12 PM by Gwen Pasch ARM SYSTEM To arm you…" at bounding box center [578, 243] width 545 height 342
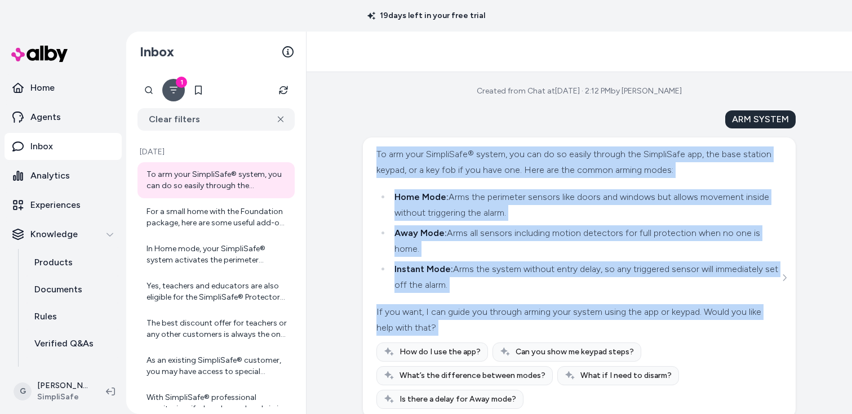
drag, startPoint x: 371, startPoint y: 148, endPoint x: 462, endPoint y: 342, distance: 214.7
click at [462, 342] on div "To arm your SimpliSafe® system, you can do so easily through the SimpliSafe app…" at bounding box center [579, 277] width 433 height 280
copy div "To arm your SimpliSafe® system, you can do so easily through the SimpliSafe app…"
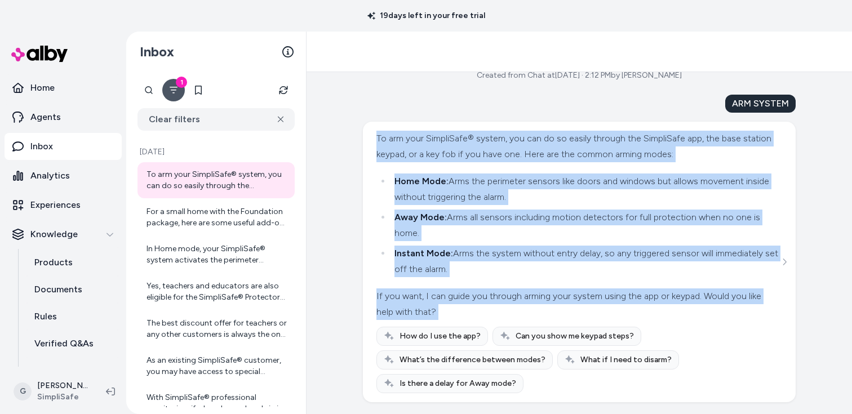
scroll to position [17, 0]
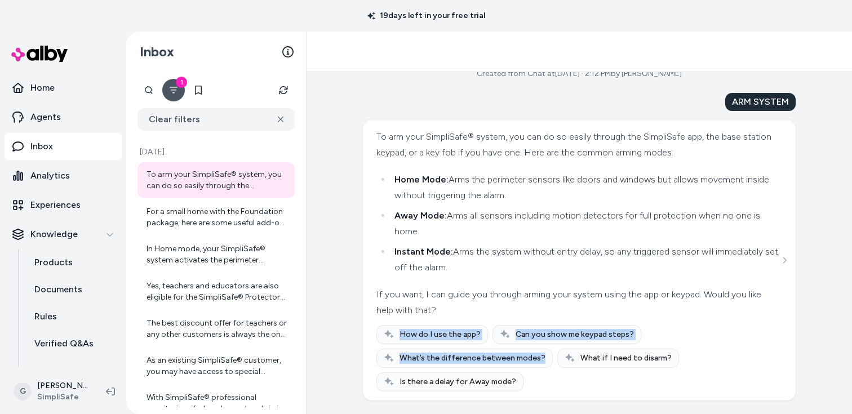
drag, startPoint x: 537, startPoint y: 378, endPoint x: 375, endPoint y: 333, distance: 168.5
click at [376, 333] on div "How do I use the app? Can you show me keypad steps? What’s the difference betwe…" at bounding box center [579, 358] width 406 height 66
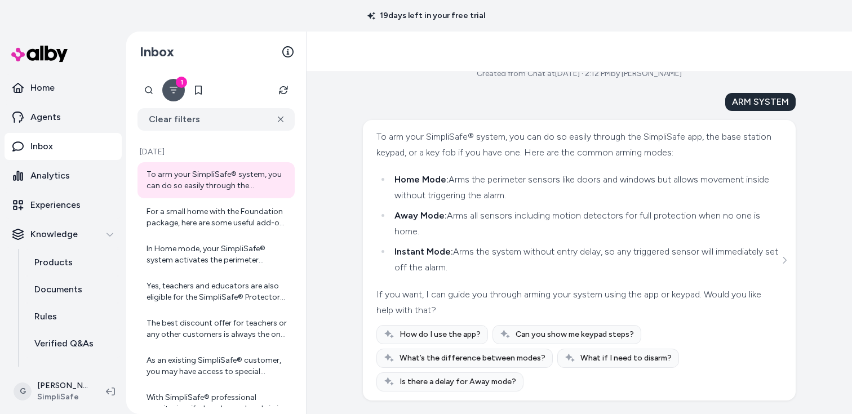
click at [371, 327] on div "To arm your SimpliSafe® system, you can do so easily through the SimpliSafe app…" at bounding box center [579, 260] width 433 height 280
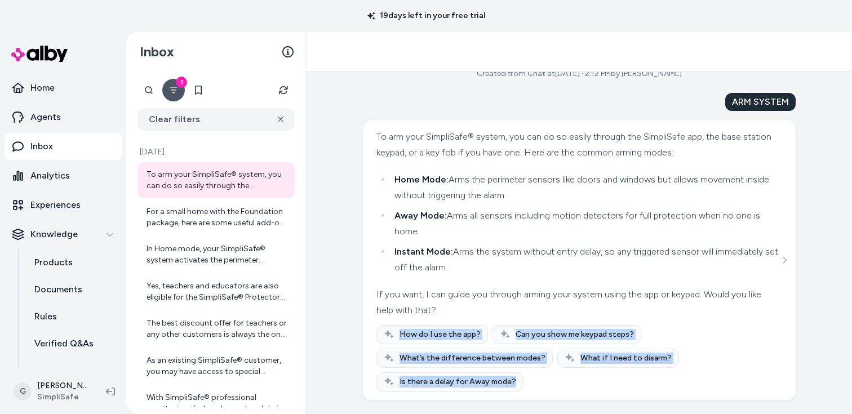
drag, startPoint x: 375, startPoint y: 328, endPoint x: 524, endPoint y: 385, distance: 160.5
click at [524, 385] on div "How do I use the app? Can you show me keypad steps? What’s the difference betwe…" at bounding box center [579, 358] width 406 height 66
copy div "How do I use the app? Can you show me keypad steps? What’s the difference betwe…"
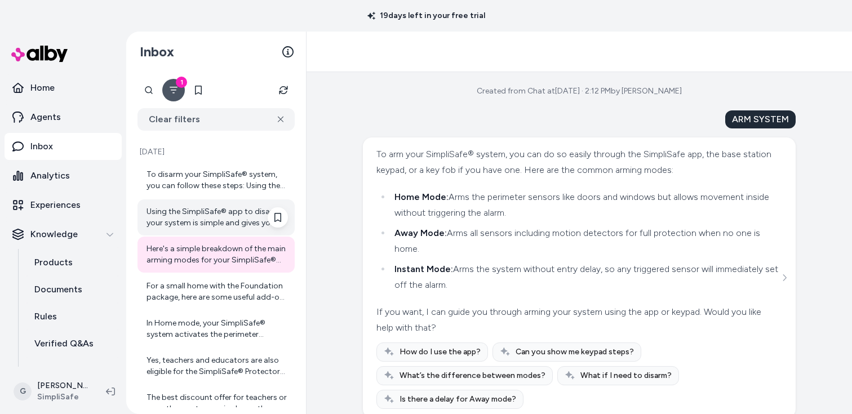
click at [233, 208] on div "Using the SimpliSafe® app to disarm your system is simple and gives you control…" at bounding box center [216, 217] width 141 height 23
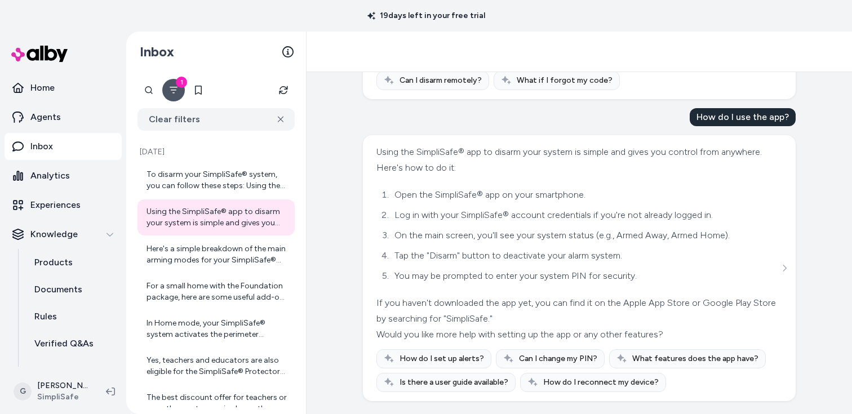
scroll to position [154, 0]
click at [193, 180] on div "To disarm your SimpliSafe® system, you can follow these steps: Using the Keypad…" at bounding box center [216, 180] width 141 height 23
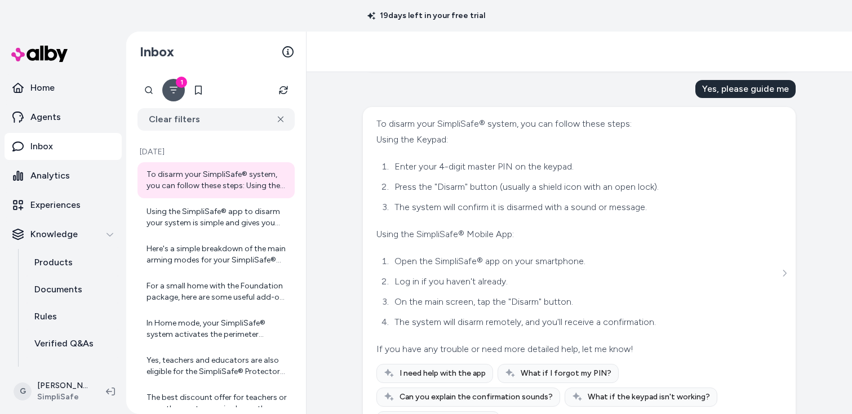
scroll to position [2, 0]
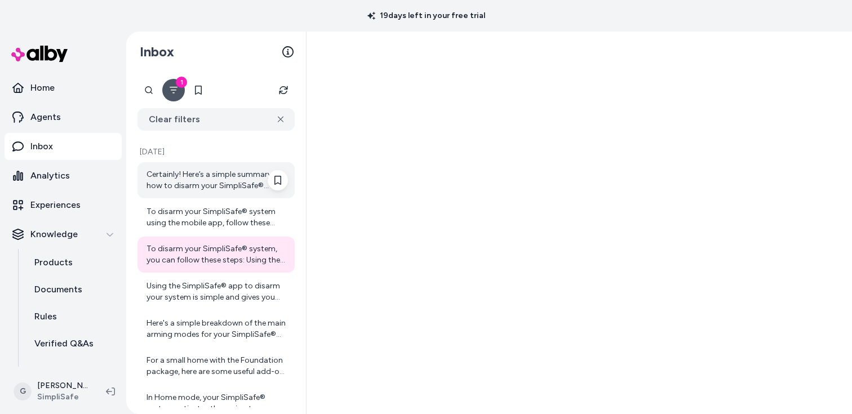
click at [196, 193] on div "Certainly! Here’s a simple summary of how to disarm your SimpliSafe® system usi…" at bounding box center [215, 180] width 157 height 36
